Goal: Check status: Check status

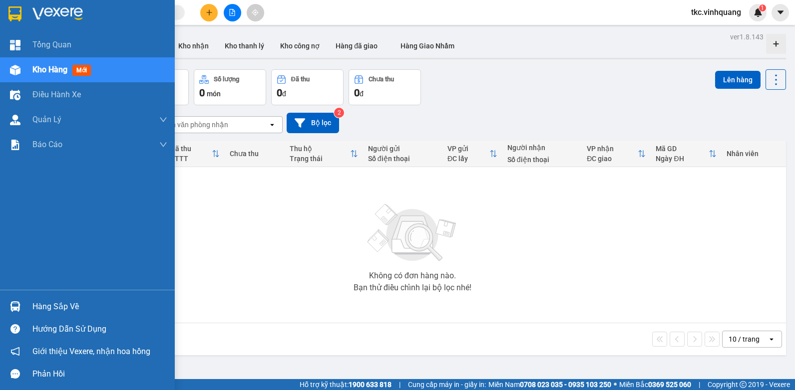
click at [30, 306] on div "Hàng sắp về" at bounding box center [87, 307] width 175 height 22
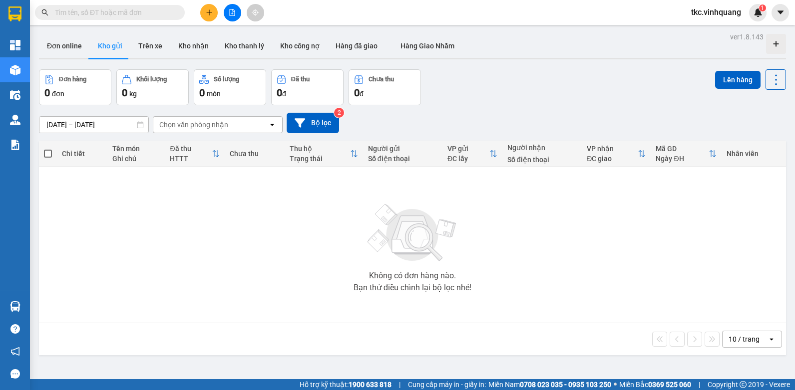
click at [160, 209] on section "Kết quả tìm kiếm ( 0 ) Bộ lọc No Data tkc.vinhquang 1 Tổng Quan Kho hàng mới Đi…" at bounding box center [397, 195] width 795 height 390
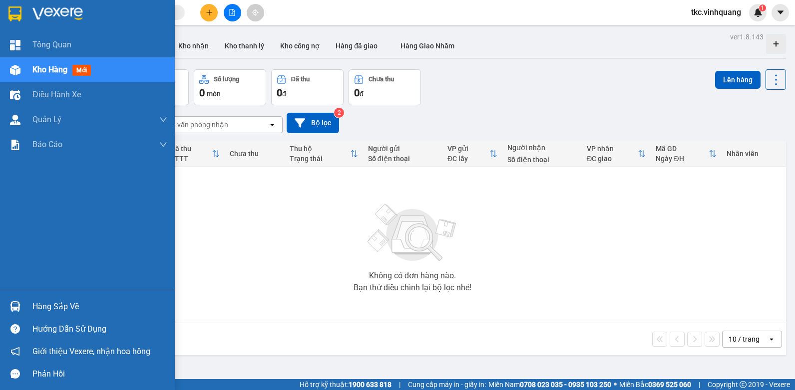
click at [30, 306] on div "Hàng sắp về" at bounding box center [87, 307] width 175 height 22
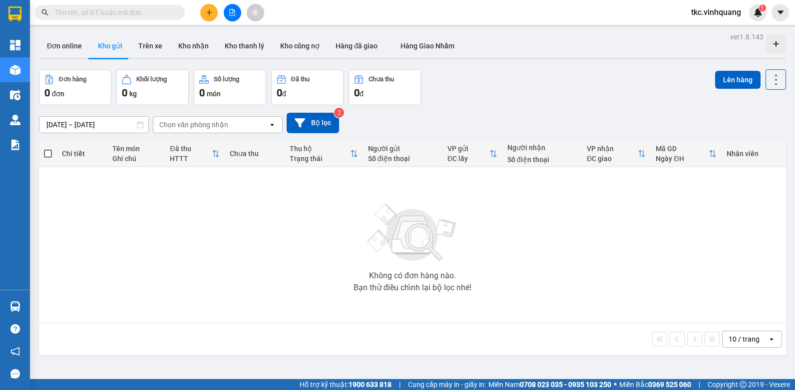
click at [211, 211] on section "Kết quả tìm kiếm ( 0 ) Bộ lọc No Data tkc.vinhquang 1 Tổng Quan Kho hàng mới Đi…" at bounding box center [397, 195] width 795 height 390
